Goal: Information Seeking & Learning: Understand process/instructions

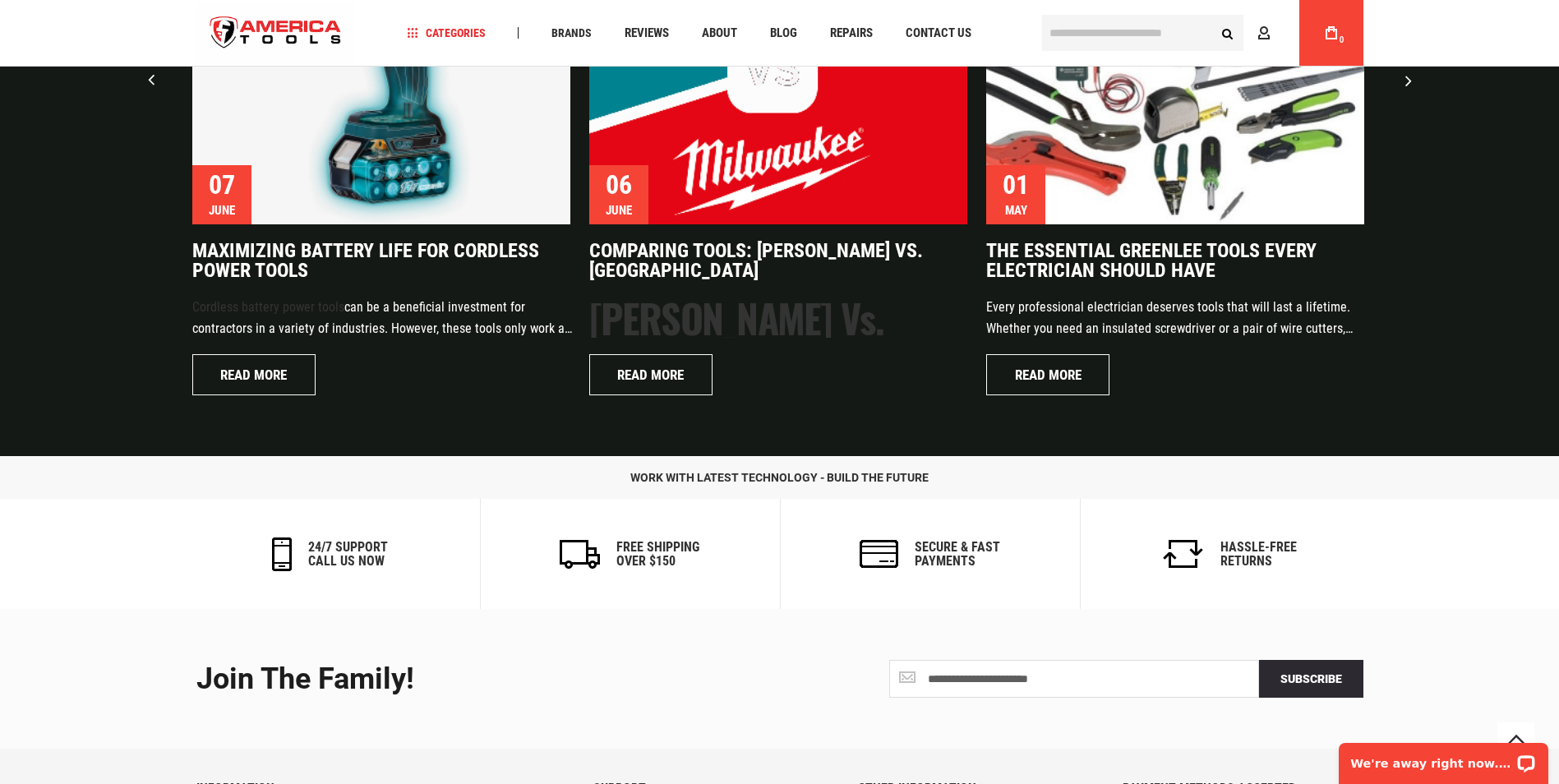
scroll to position [3440, 0]
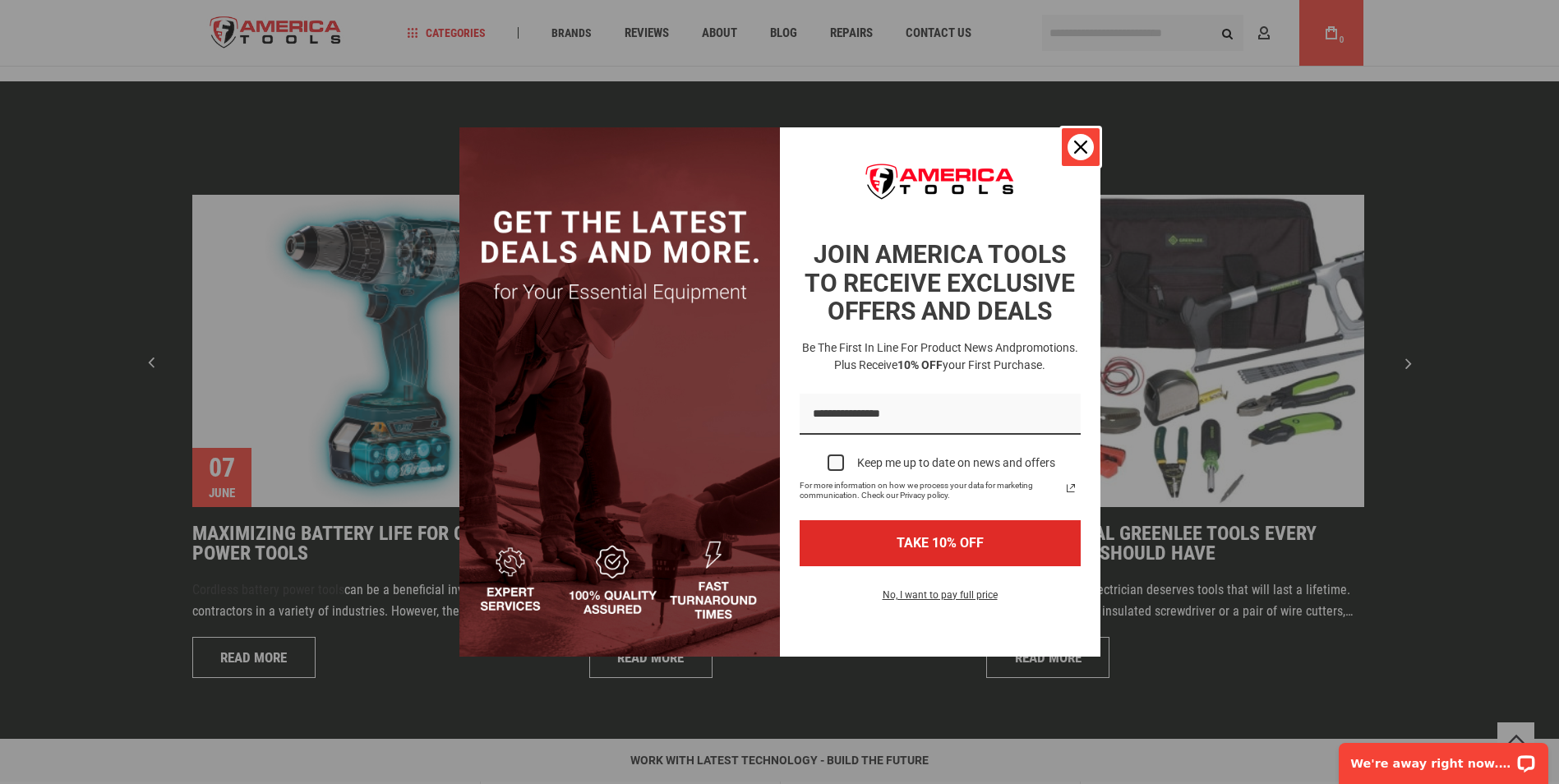
click at [1069, 146] on div "Close" at bounding box center [1080, 146] width 26 height 26
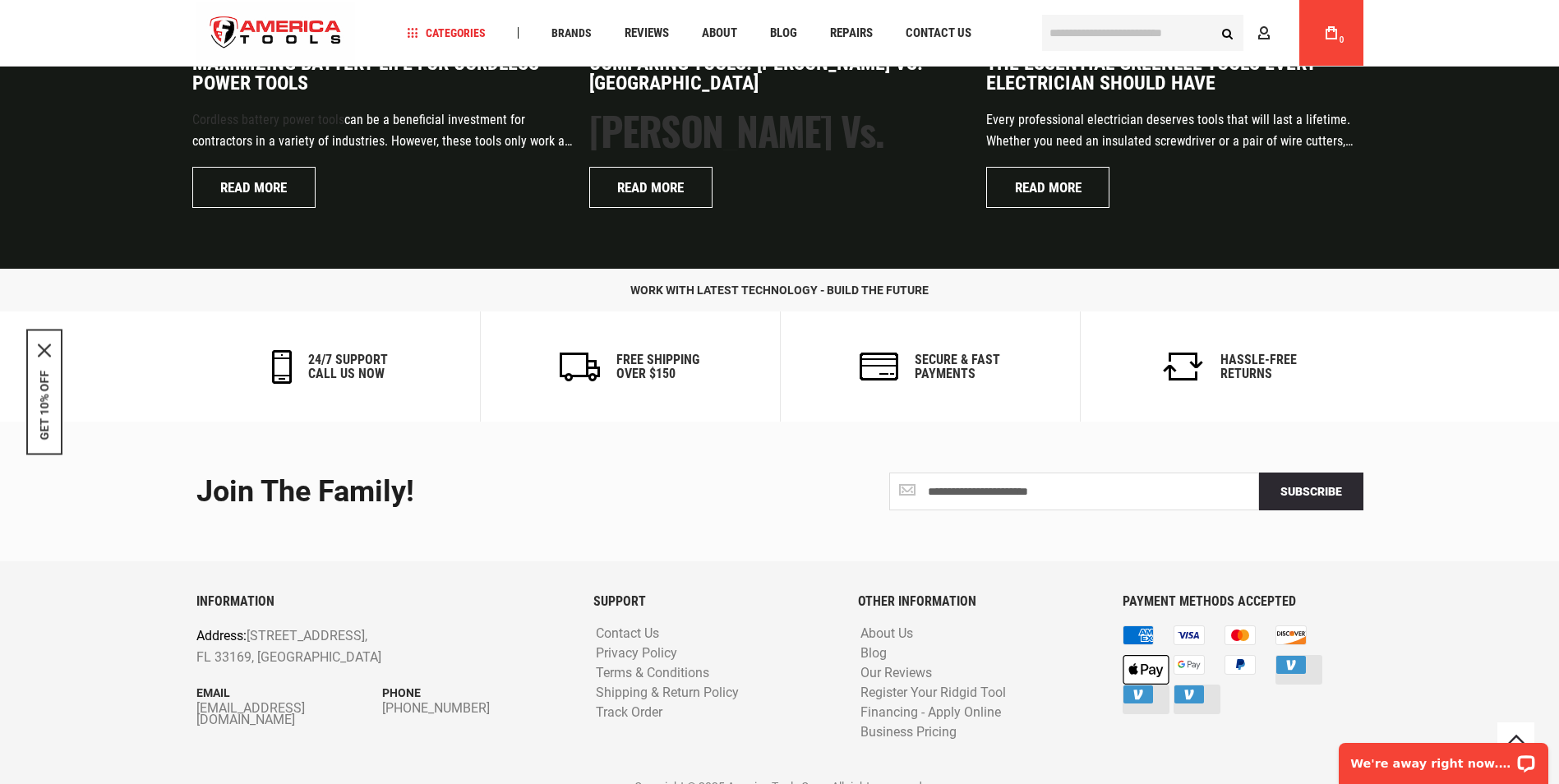
scroll to position [3933, 0]
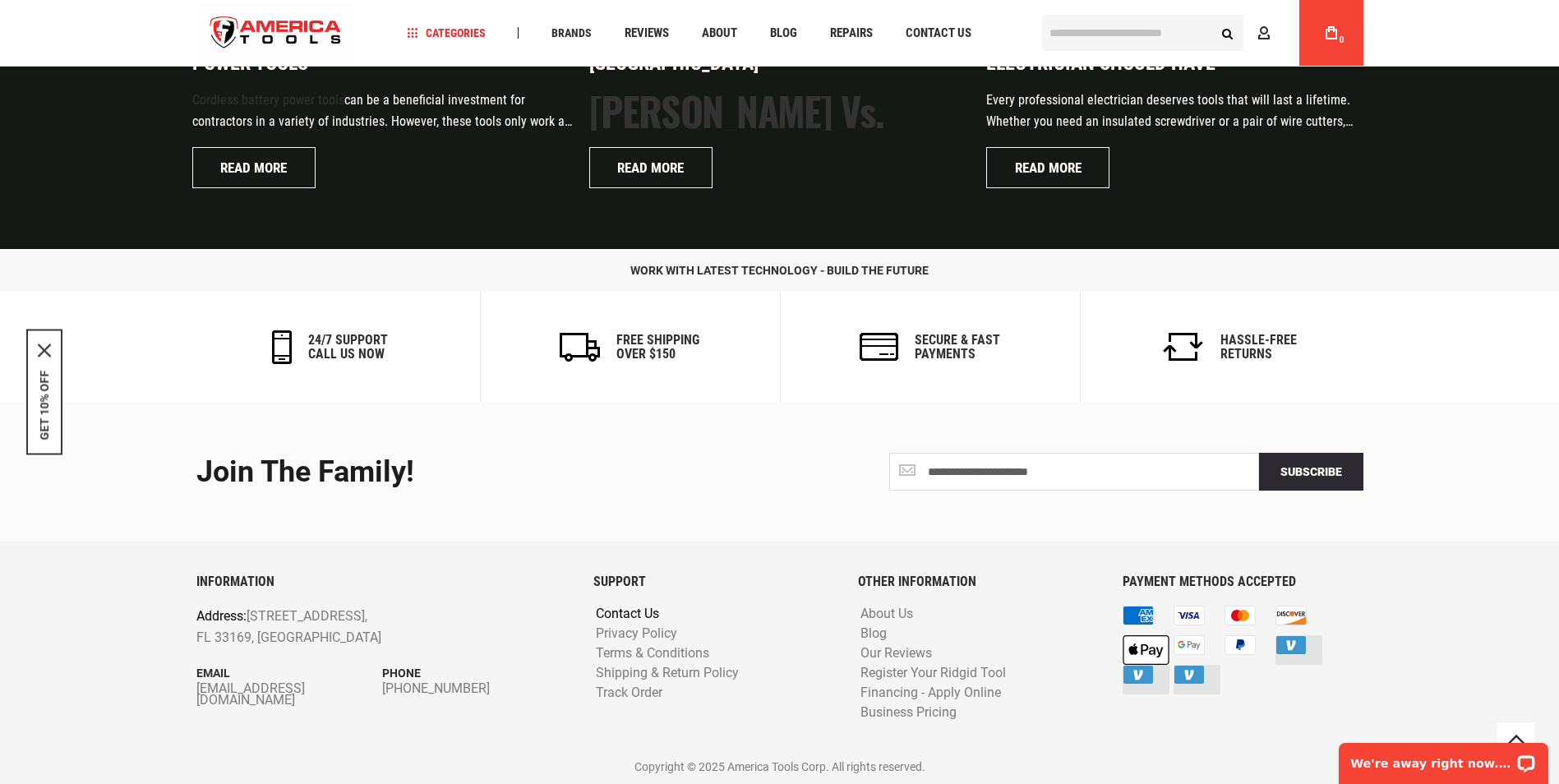
click at [602, 613] on link "Contact Us" at bounding box center [628, 614] width 72 height 15
click at [651, 693] on link "Track Order" at bounding box center [629, 693] width 75 height 15
click at [730, 673] on link "Shipping & Return Policy" at bounding box center [668, 673] width 152 height 15
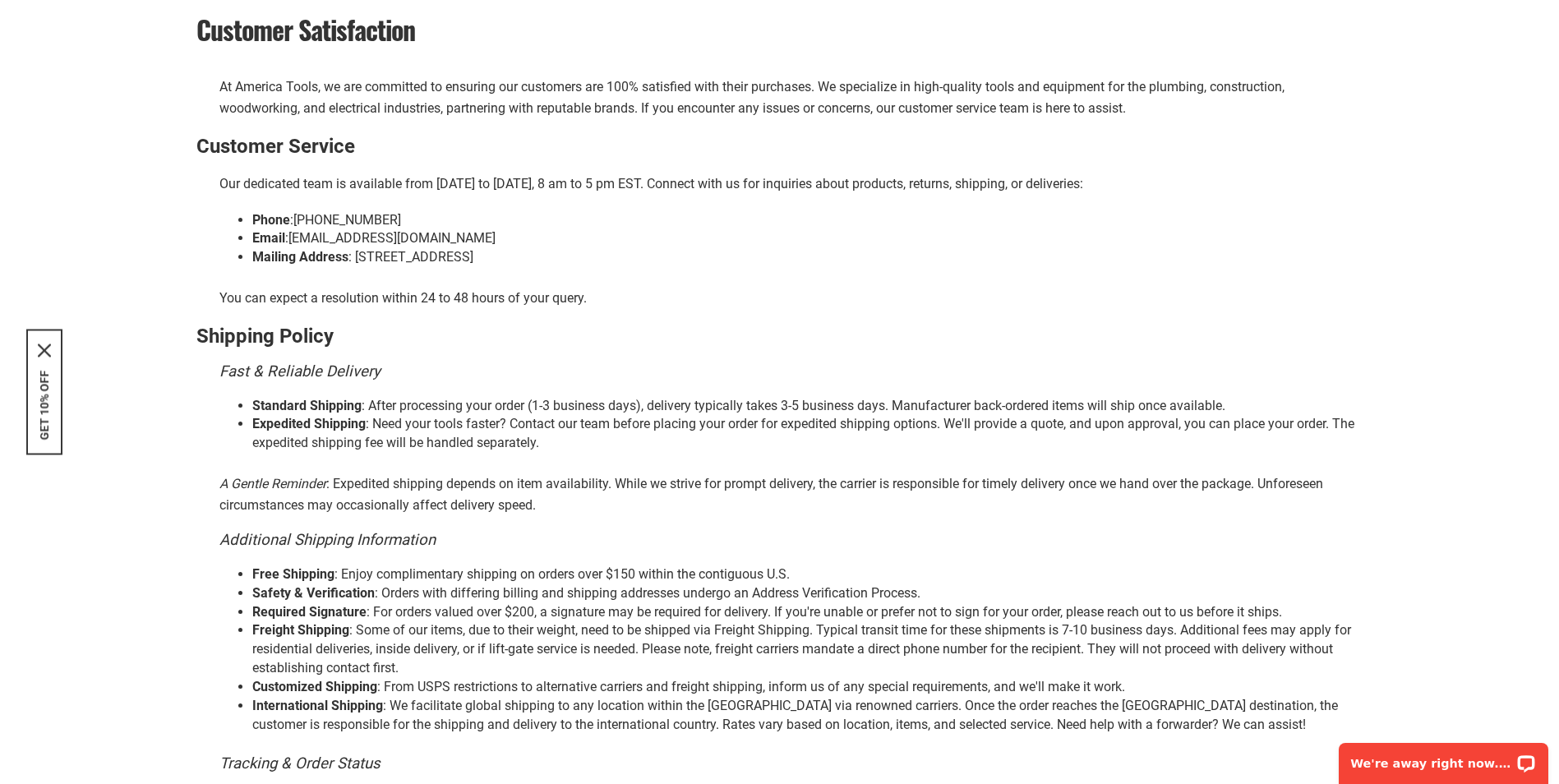
scroll to position [247, 0]
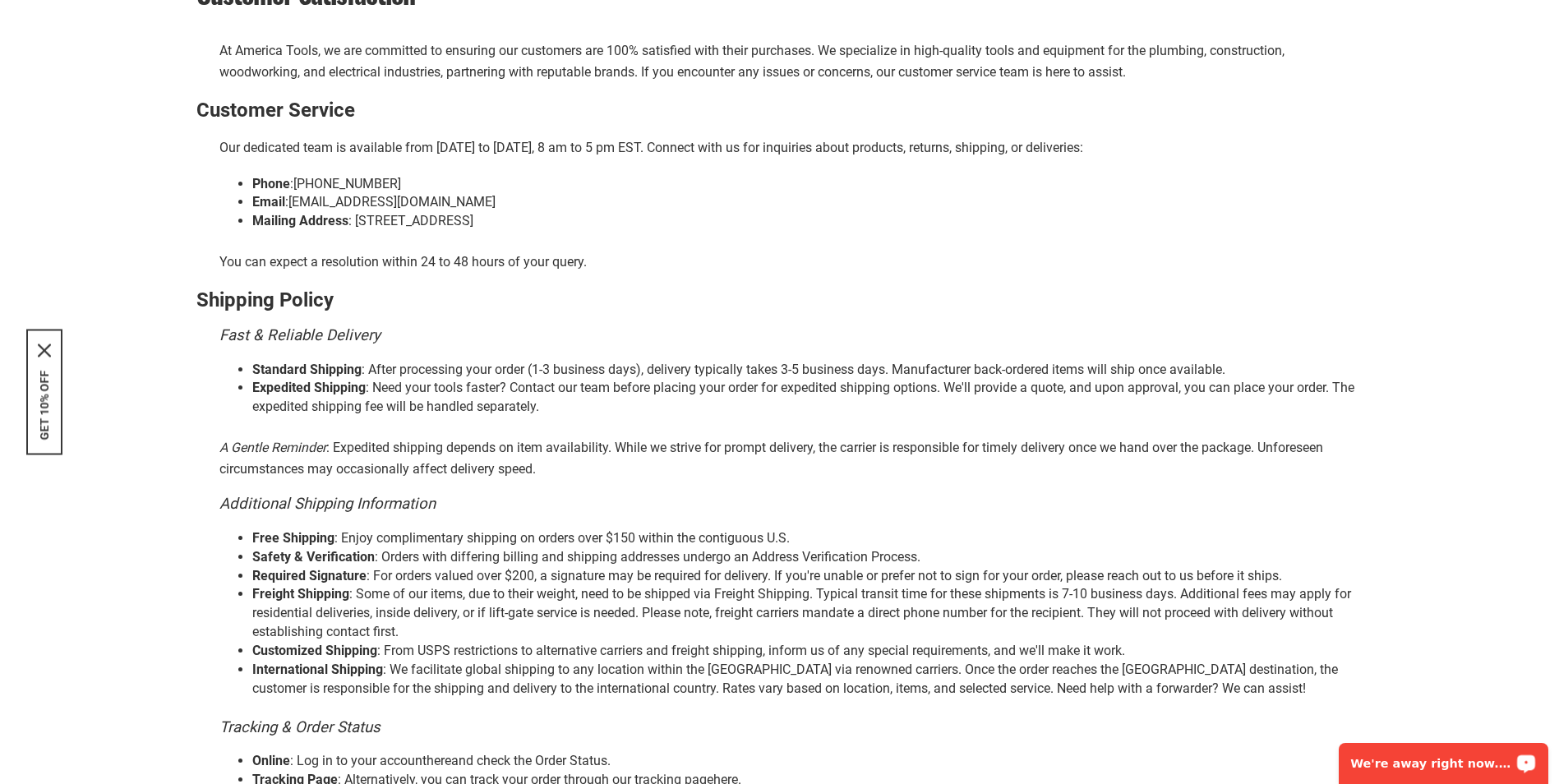
click at [707, 252] on p "You can expect a resolution within 24 to 48 hours of your query." at bounding box center [792, 261] width 1144 height 21
